Goal: Information Seeking & Learning: Learn about a topic

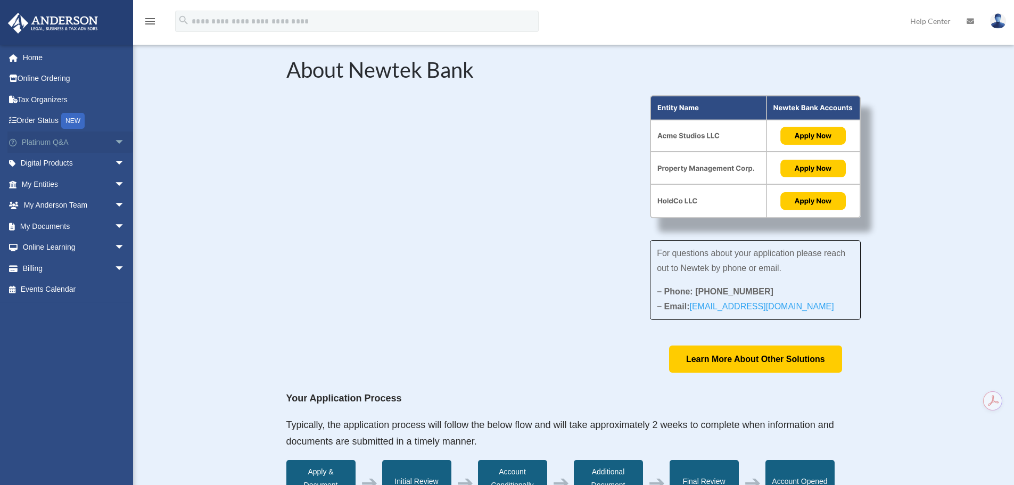
click at [114, 145] on span "arrow_drop_down" at bounding box center [124, 143] width 21 height 22
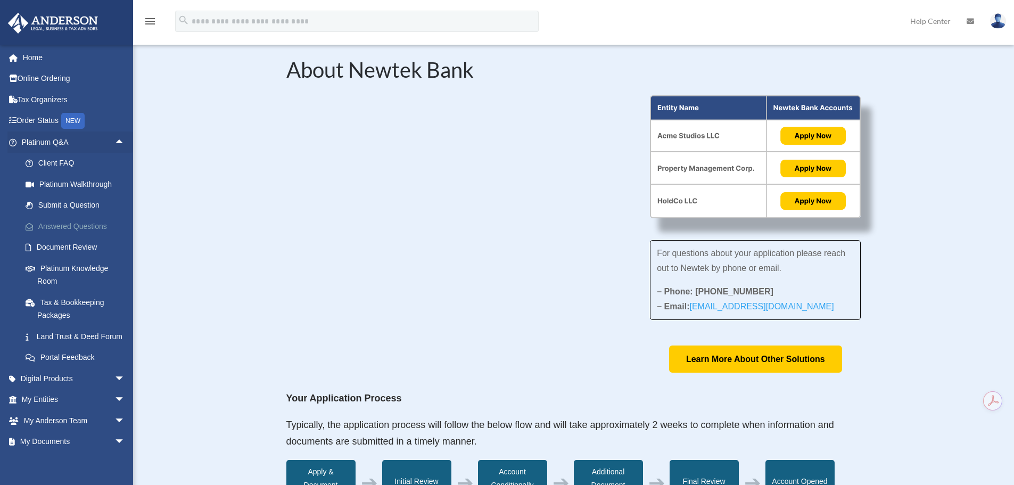
click at [78, 230] on link "Answered Questions" at bounding box center [78, 226] width 126 height 21
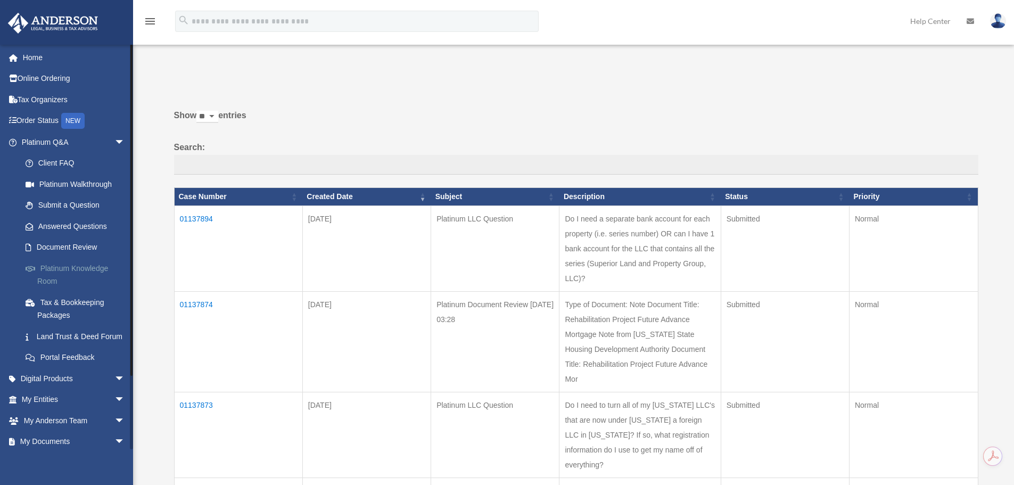
click at [61, 269] on link "Platinum Knowledge Room" at bounding box center [78, 275] width 126 height 34
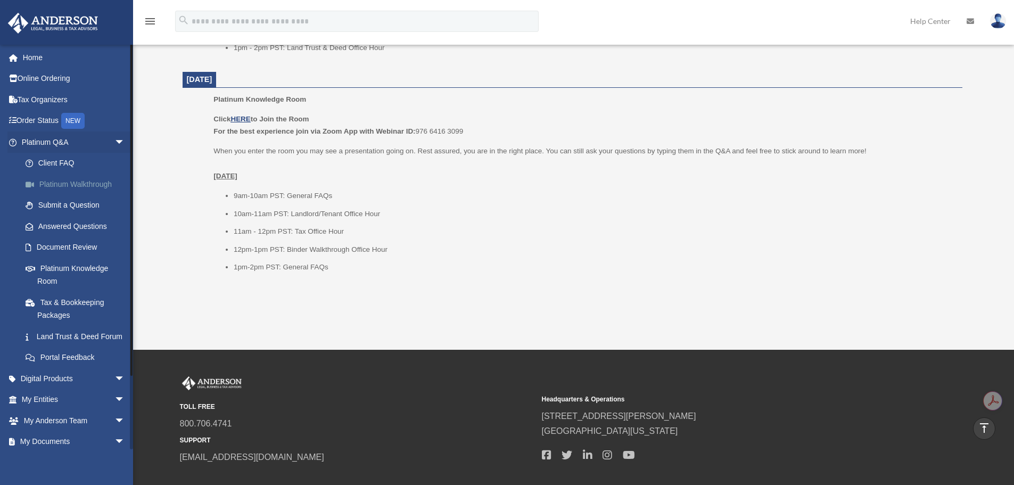
click at [73, 182] on link "Platinum Walkthrough" at bounding box center [78, 184] width 126 height 21
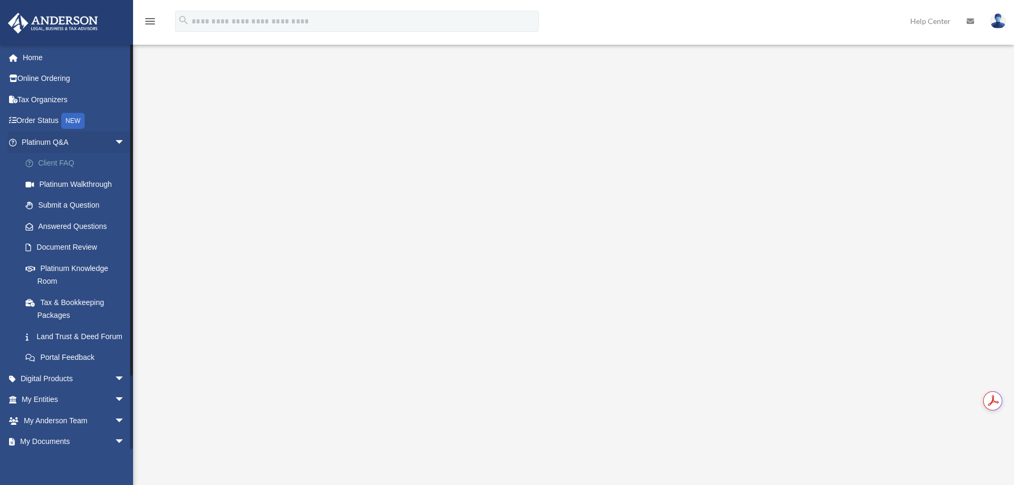
click at [63, 163] on link "Client FAQ" at bounding box center [78, 163] width 126 height 21
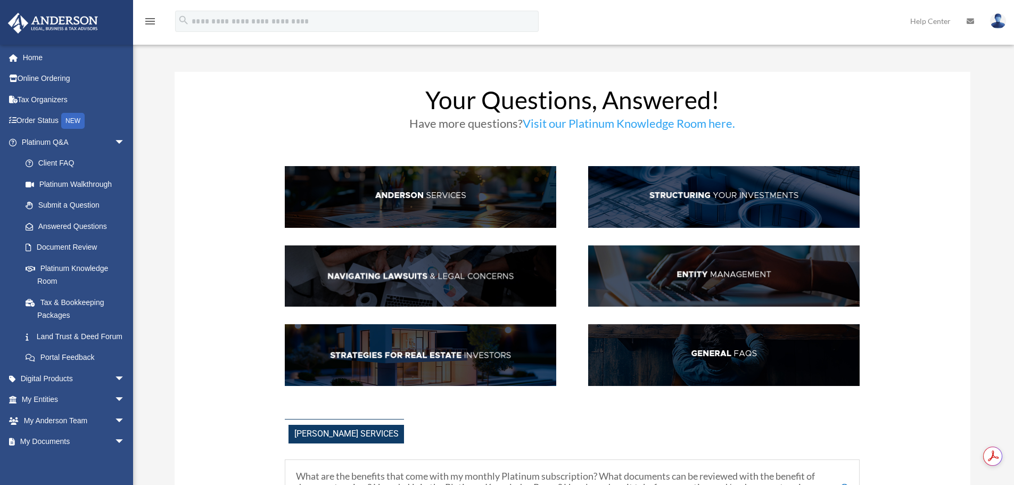
click at [715, 286] on img at bounding box center [724, 276] width 272 height 62
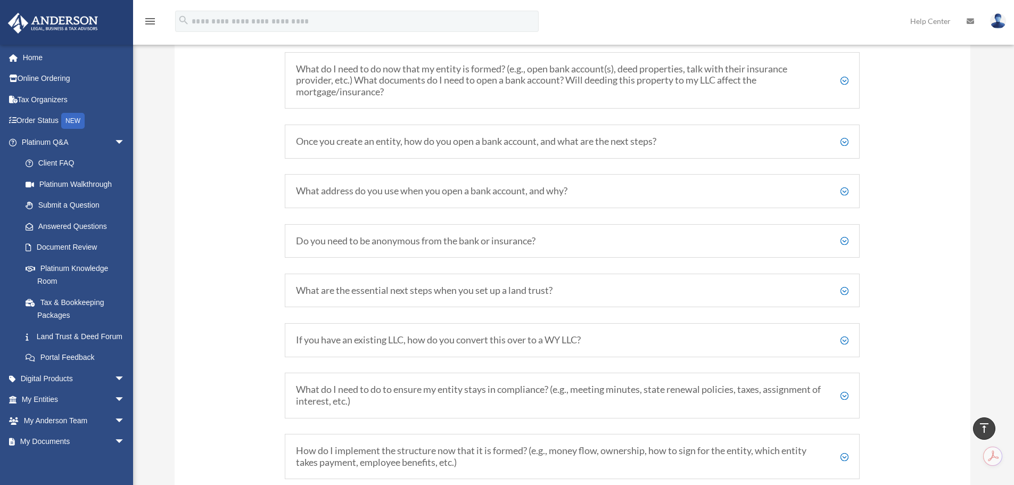
scroll to position [1295, 0]
click at [781, 76] on h5 "What do I need to do now that my entity is formed? (e.g., open bank account(s),…" at bounding box center [572, 79] width 553 height 35
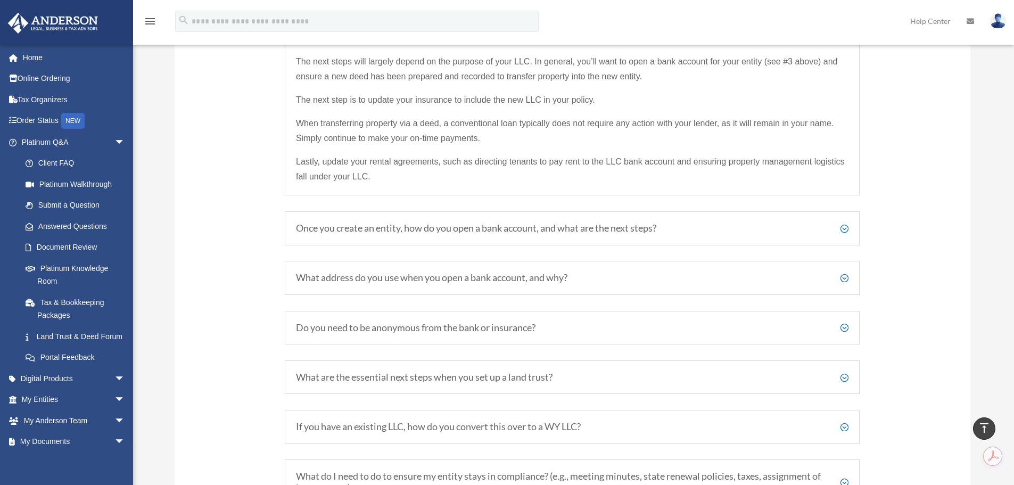
scroll to position [1348, 0]
click at [717, 281] on h5 "What address do you use when you open a bank account, and why?" at bounding box center [572, 278] width 553 height 12
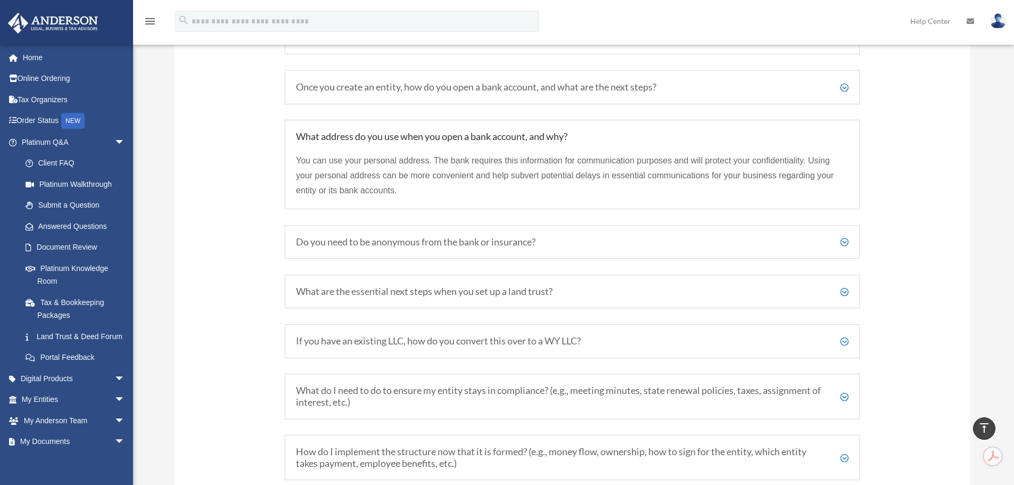
click at [665, 241] on h5 "Do you need to be anonymous from the bank or insurance?" at bounding box center [572, 242] width 553 height 12
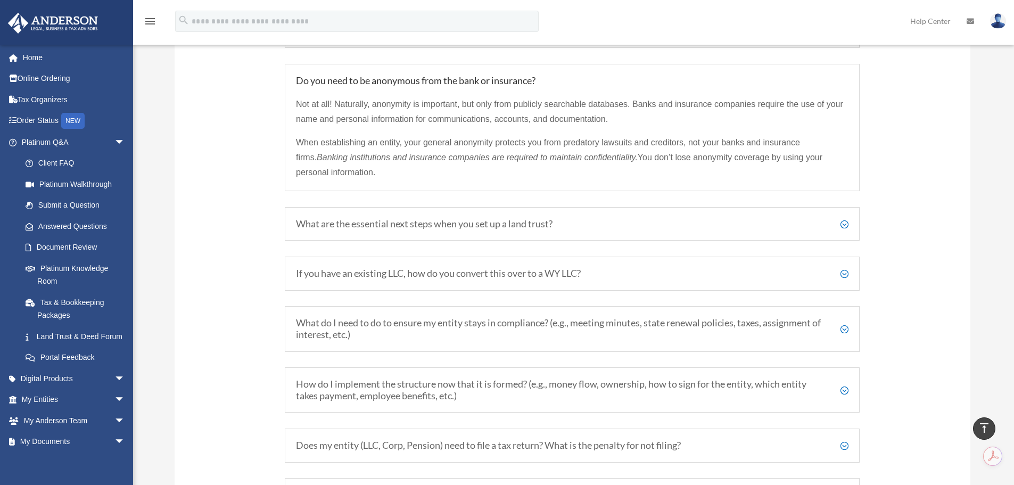
scroll to position [1455, 0]
click at [652, 226] on h5 "What are the essential next steps when you set up a land trust?" at bounding box center [572, 224] width 553 height 12
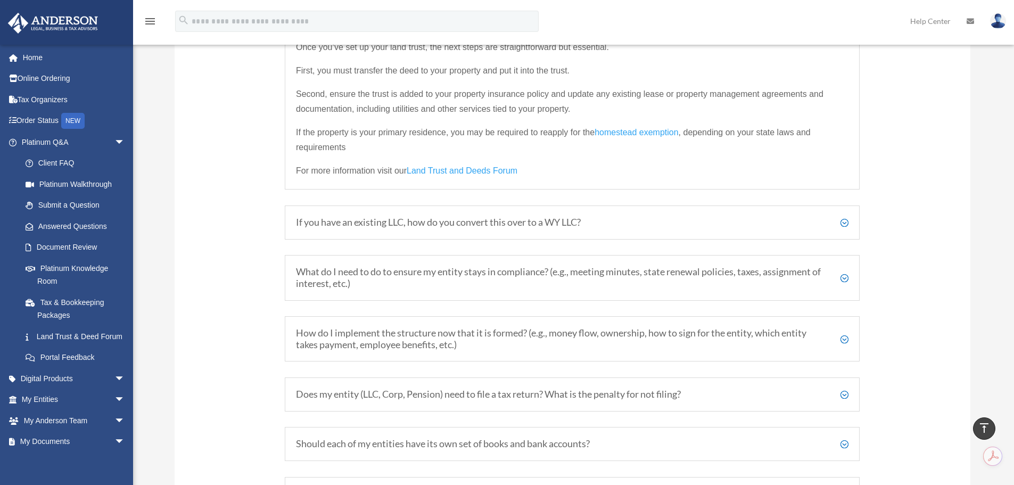
scroll to position [1561, 0]
click at [616, 221] on h5 "If you have an existing LLC, how do you convert this over to a WY LLC?" at bounding box center [572, 222] width 553 height 12
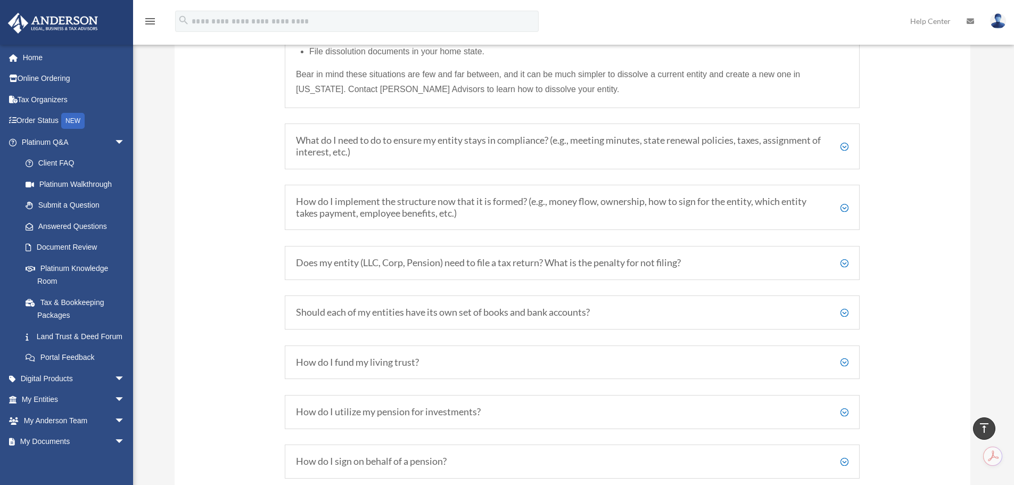
scroll to position [1828, 0]
click at [565, 156] on h5 "What do I need to do to ensure my entity stays in compliance? (e.g., meeting mi…" at bounding box center [572, 145] width 553 height 23
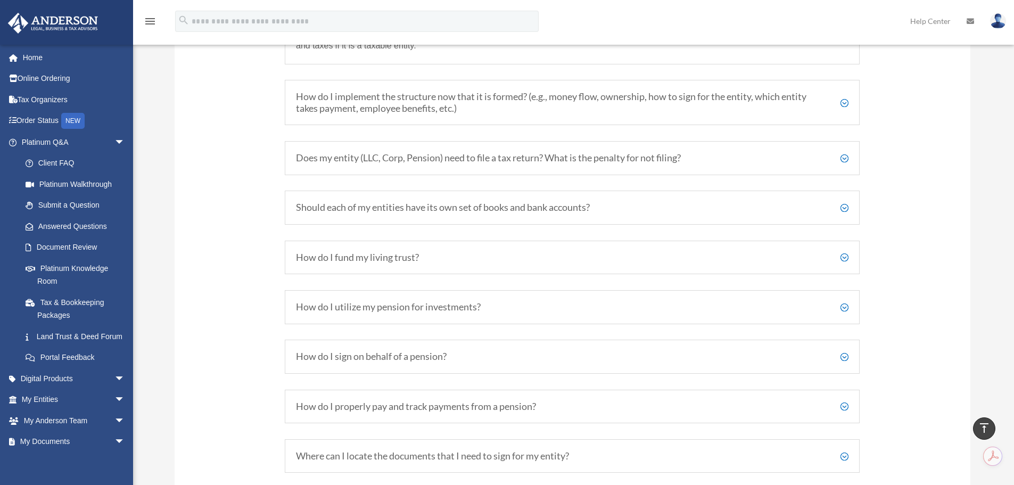
scroll to position [1750, 0]
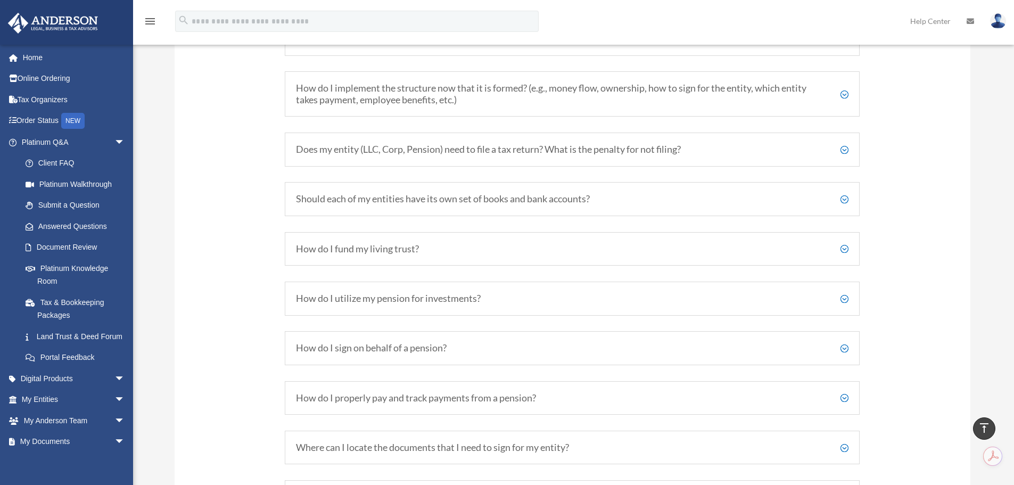
click at [617, 205] on h5 "Should each of my entities have its own set of books and bank accounts?" at bounding box center [572, 199] width 553 height 12
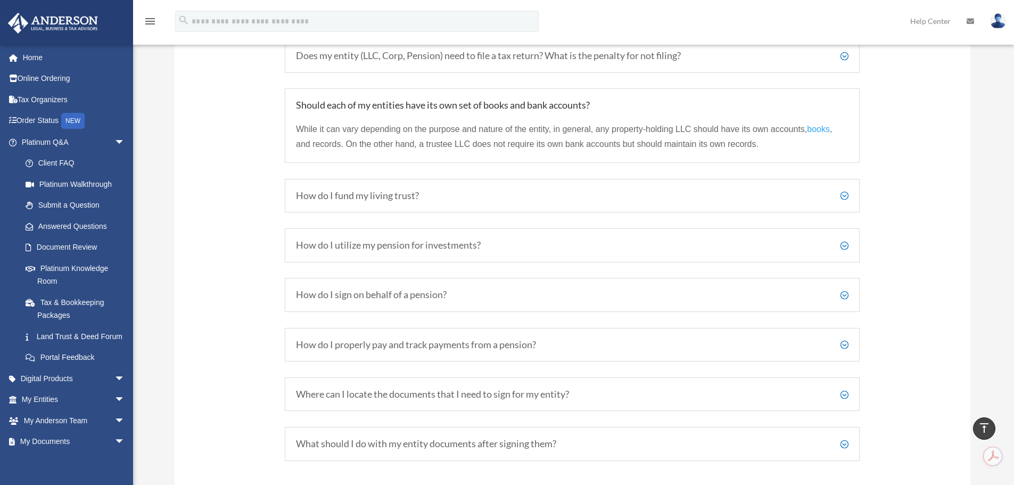
click at [481, 194] on h5 "How do I fund my living trust?" at bounding box center [572, 196] width 553 height 12
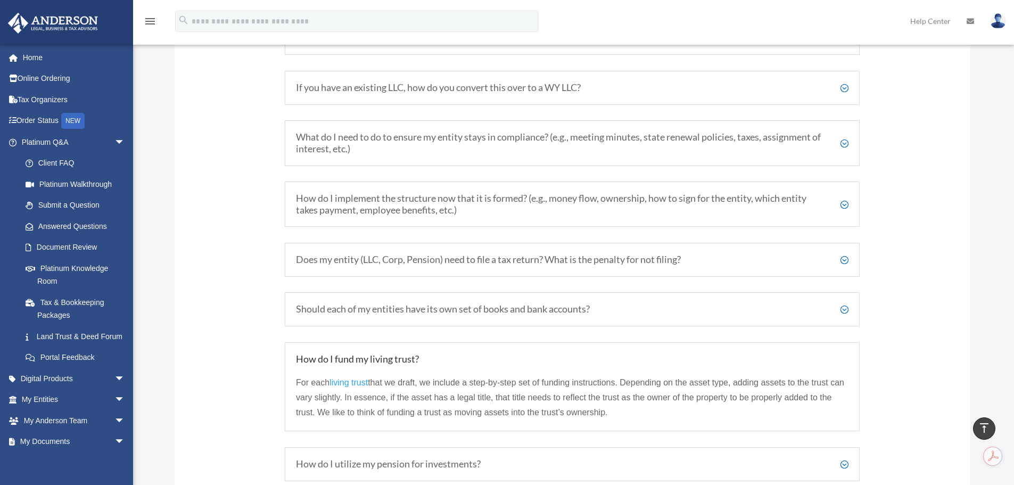
scroll to position [1537, 0]
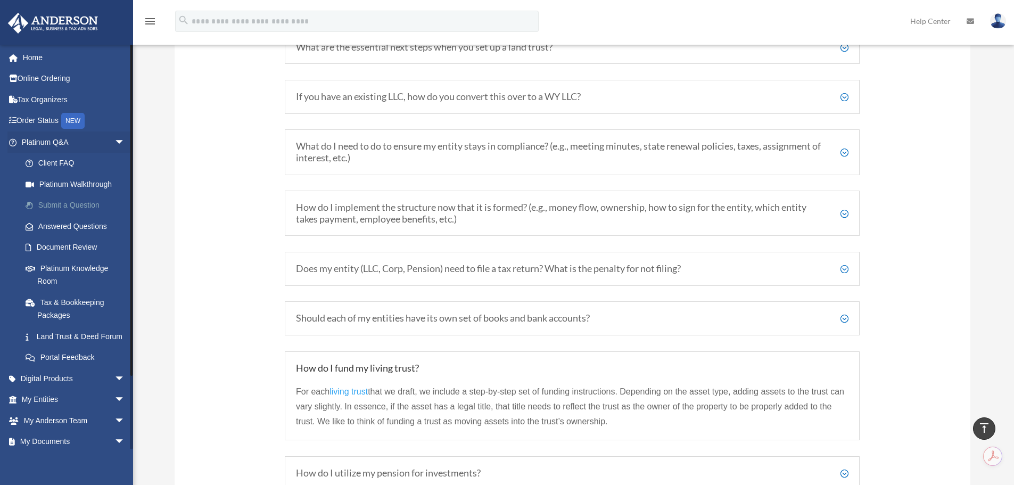
click at [62, 198] on link "Submit a Question" at bounding box center [78, 205] width 126 height 21
click at [48, 226] on link "Answered Questions" at bounding box center [78, 226] width 126 height 21
